Goal: Information Seeking & Learning: Learn about a topic

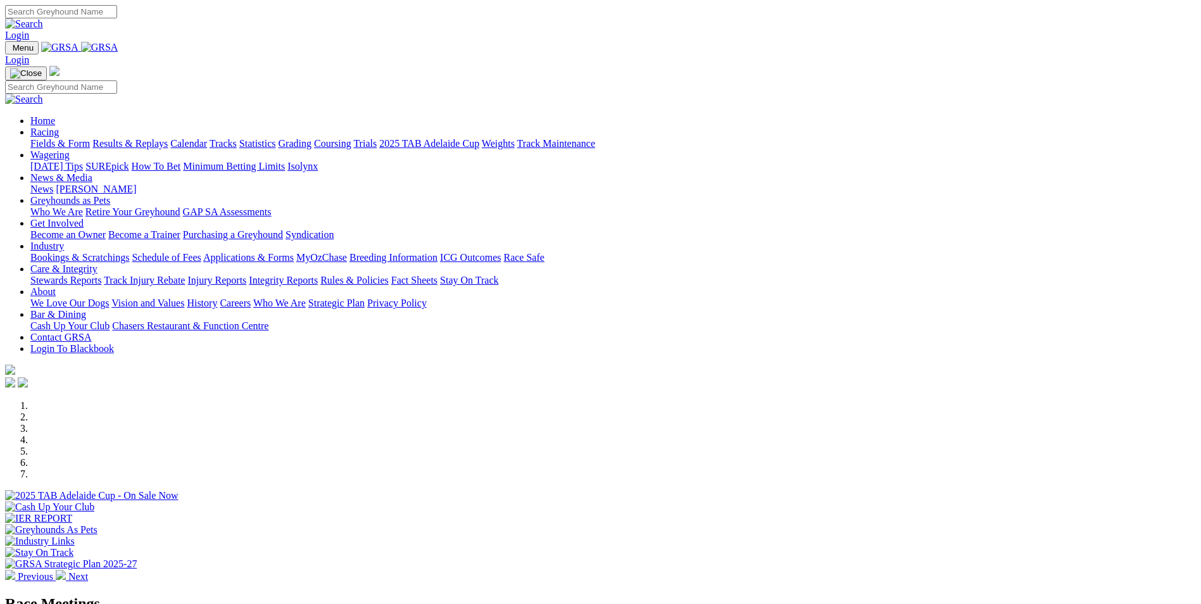
click at [110, 195] on link "Greyhounds as Pets" at bounding box center [70, 200] width 80 height 11
click at [83, 206] on link "Who We Are" at bounding box center [56, 211] width 53 height 11
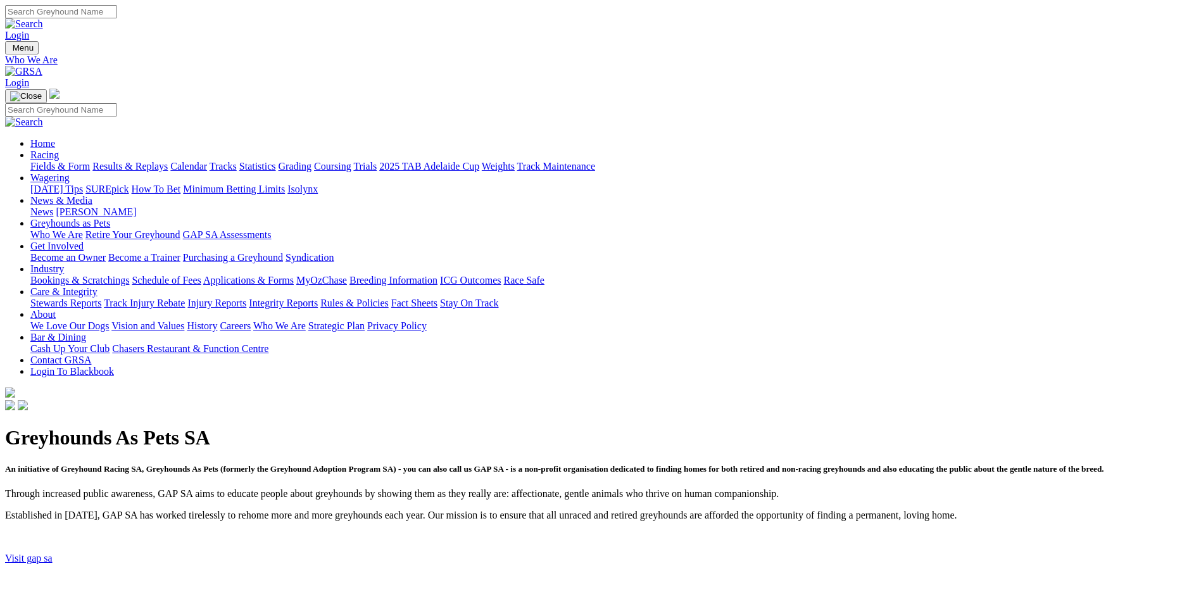
drag, startPoint x: 497, startPoint y: 96, endPoint x: 503, endPoint y: 353, distance: 257.1
click at [503, 553] on p "Visit gap sa" at bounding box center [600, 558] width 1191 height 11
click at [53, 553] on link "Visit gap sa" at bounding box center [28, 558] width 47 height 11
